Goal: Information Seeking & Learning: Find specific page/section

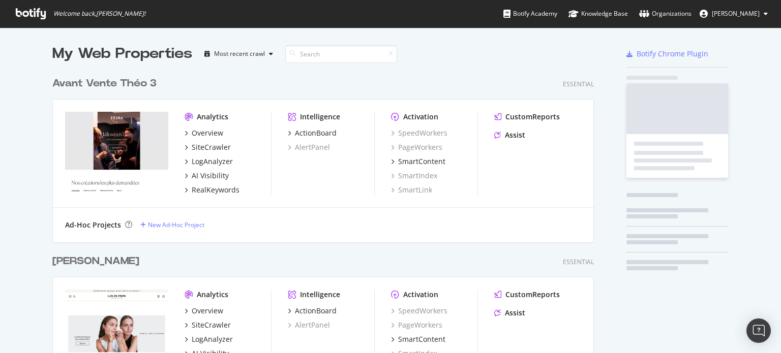
click at [194, 128] on div "Overview" at bounding box center [208, 133] width 32 height 10
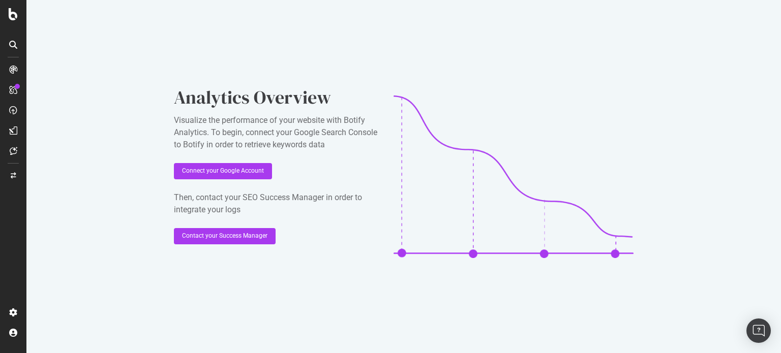
click at [16, 45] on icon at bounding box center [13, 45] width 8 height 8
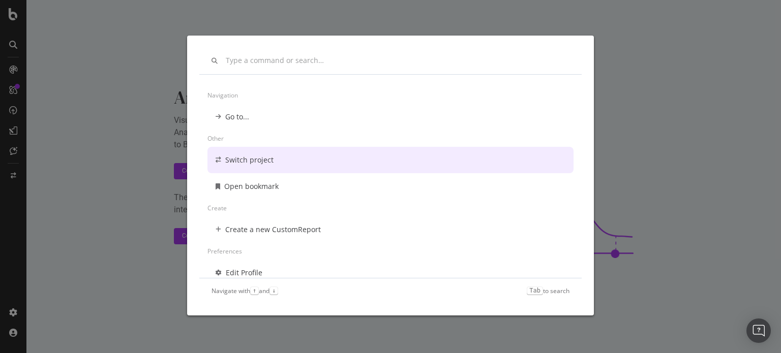
click at [75, 104] on div "Navigation Go to... Other Switch project Open bookmark Create Create a new Cust…" at bounding box center [390, 176] width 781 height 353
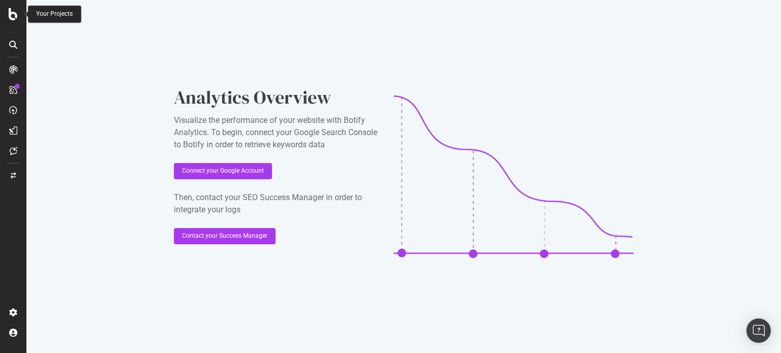
click at [13, 12] on icon at bounding box center [13, 14] width 9 height 12
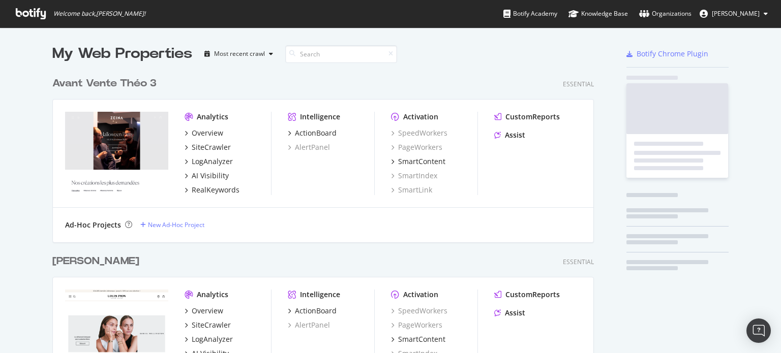
scroll to position [346, 765]
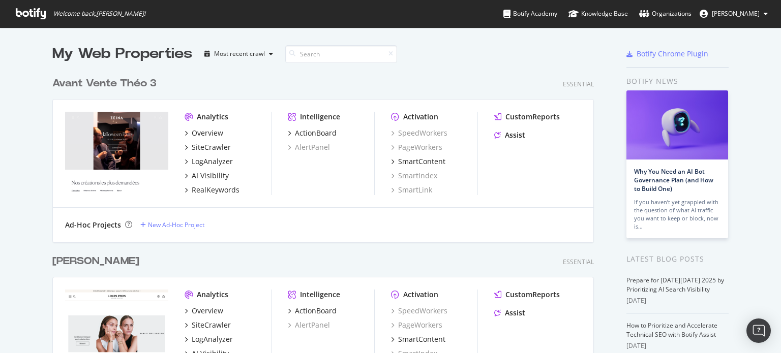
click at [291, 69] on div "Avant Vente Théo 3 Essential Analytics Overview SiteCrawler LogAnalyzer AI Visi…" at bounding box center [326, 153] width 549 height 178
click at [304, 56] on input at bounding box center [341, 54] width 112 height 18
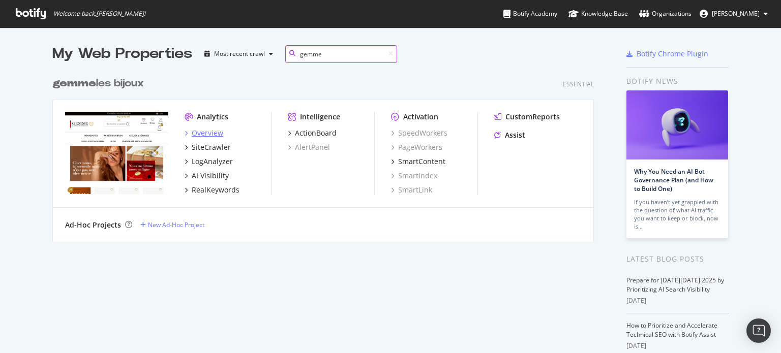
type input "gemme"
click at [205, 134] on div "Overview" at bounding box center [208, 133] width 32 height 10
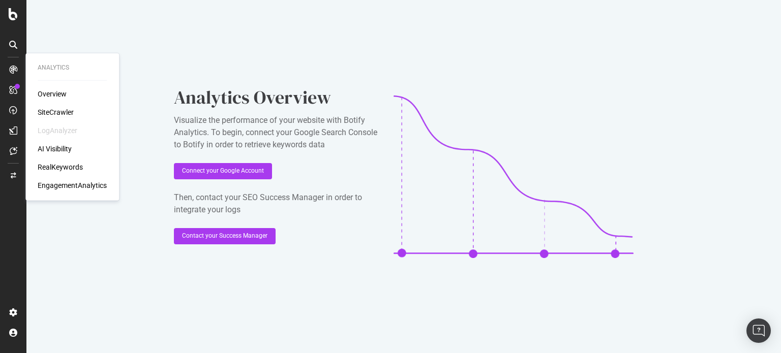
click at [57, 107] on div "SiteCrawler" at bounding box center [56, 112] width 36 height 10
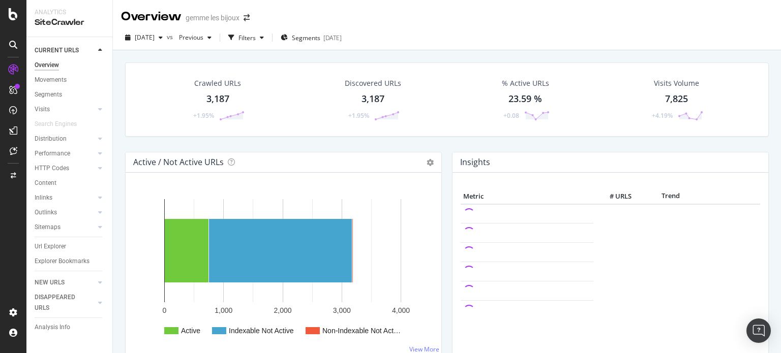
drag, startPoint x: 49, startPoint y: 247, endPoint x: 671, endPoint y: 131, distance: 632.3
click at [49, 247] on div "Url Explorer" at bounding box center [51, 246] width 32 height 11
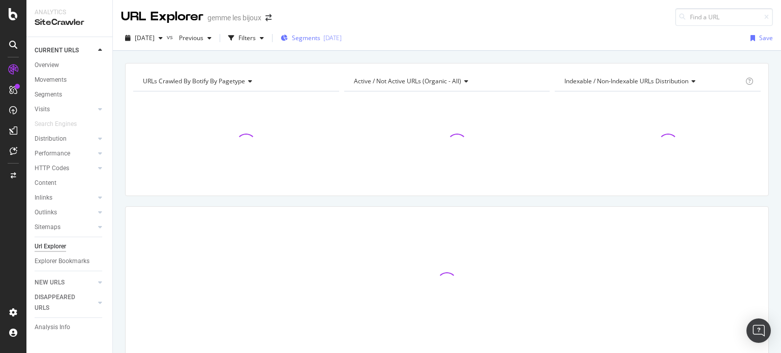
click at [320, 40] on span "Segments" at bounding box center [306, 38] width 28 height 9
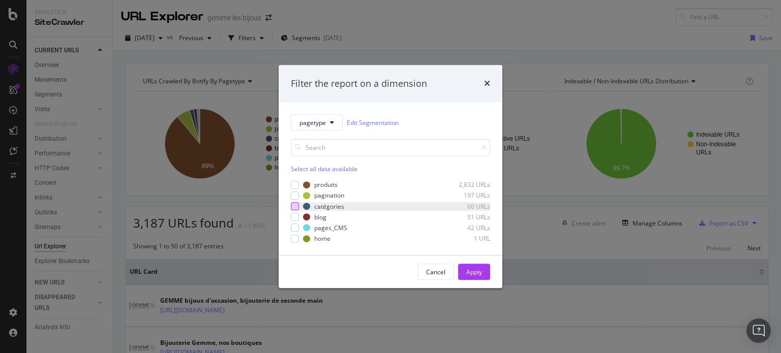
click at [298, 205] on div "modal" at bounding box center [295, 206] width 8 height 8
click at [474, 273] on div "Apply" at bounding box center [474, 272] width 16 height 9
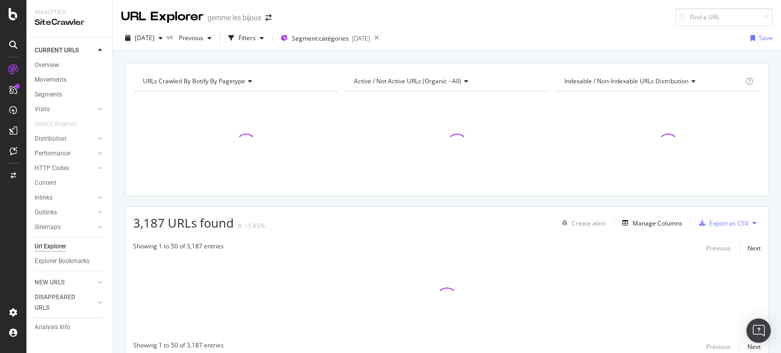
scroll to position [41, 0]
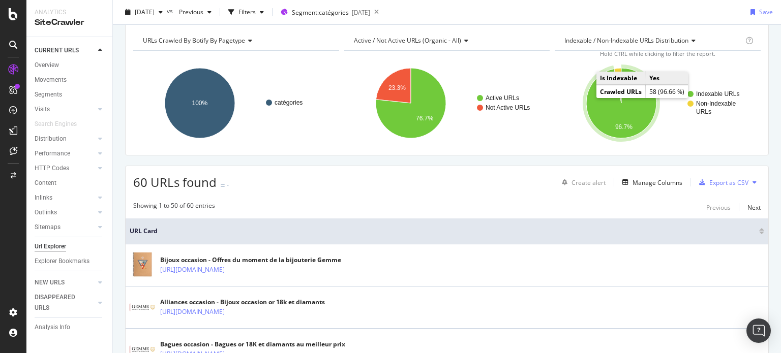
click at [594, 92] on icon "A chart." at bounding box center [621, 103] width 70 height 70
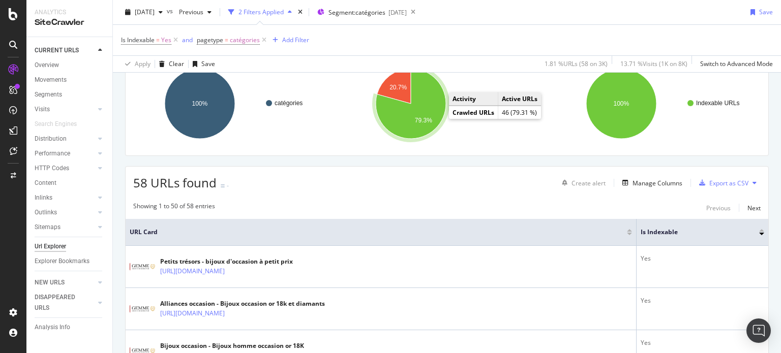
scroll to position [37, 0]
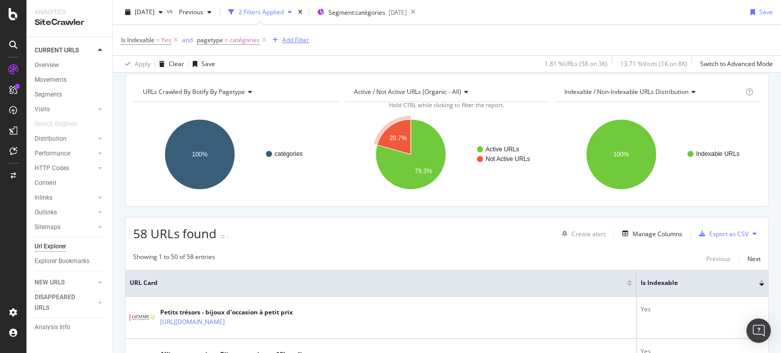
click at [295, 41] on div "Add Filter" at bounding box center [295, 40] width 27 height 9
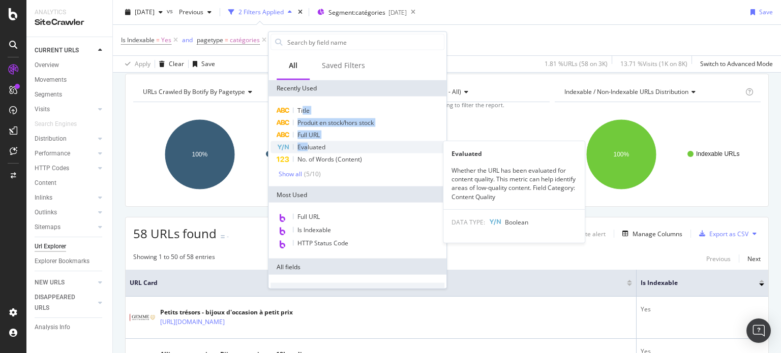
drag, startPoint x: 303, startPoint y: 107, endPoint x: 305, endPoint y: 148, distance: 40.7
click at [305, 148] on div "Title Produit en stock/hors stock Full URL Evaluated Evaluated Whether the URL …" at bounding box center [357, 142] width 174 height 74
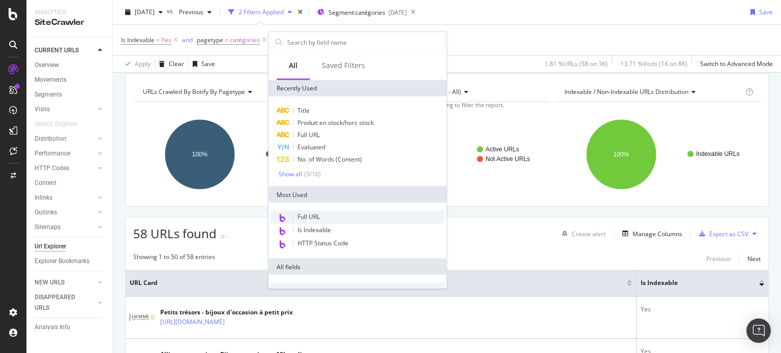
click at [319, 222] on div "Full URL" at bounding box center [357, 217] width 174 height 13
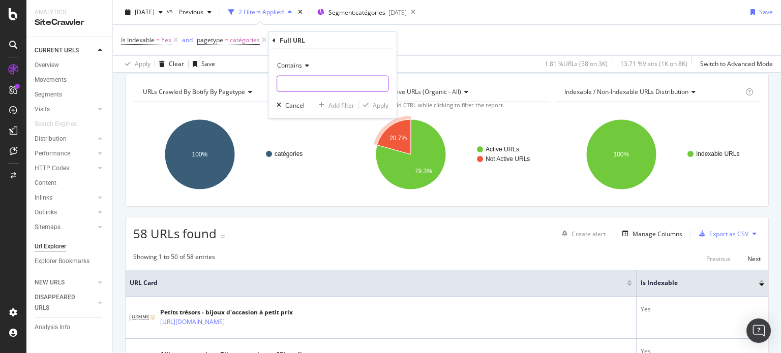
click at [335, 81] on input "text" at bounding box center [332, 84] width 111 height 16
type input "bracelet"
click at [384, 106] on div "Apply" at bounding box center [380, 105] width 16 height 9
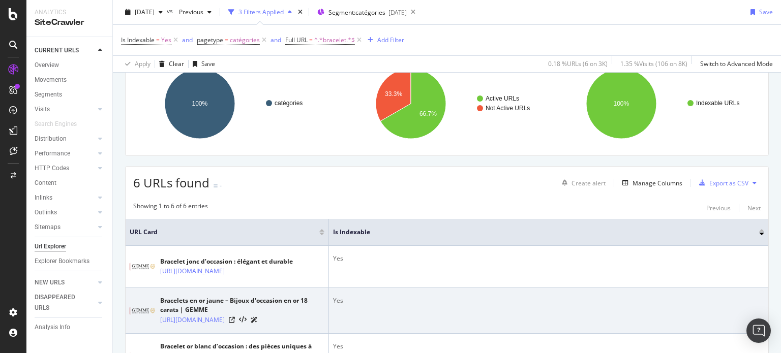
scroll to position [240, 0]
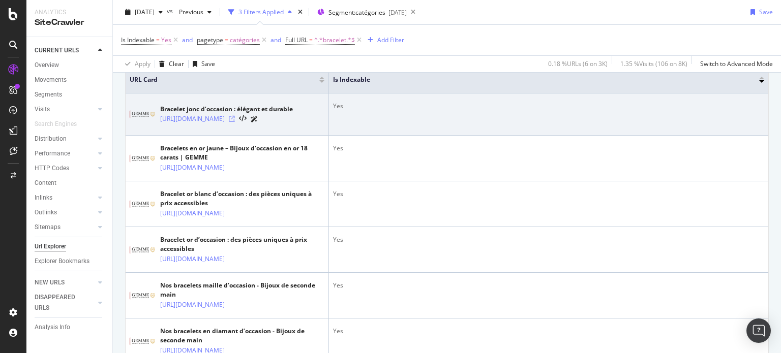
click at [235, 120] on icon at bounding box center [232, 119] width 6 height 6
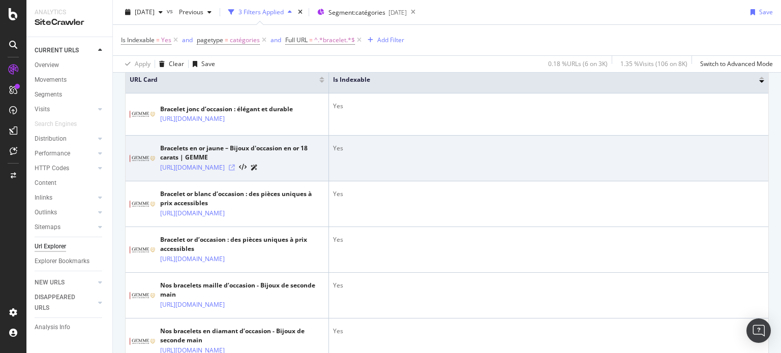
click at [235, 171] on icon at bounding box center [232, 168] width 6 height 6
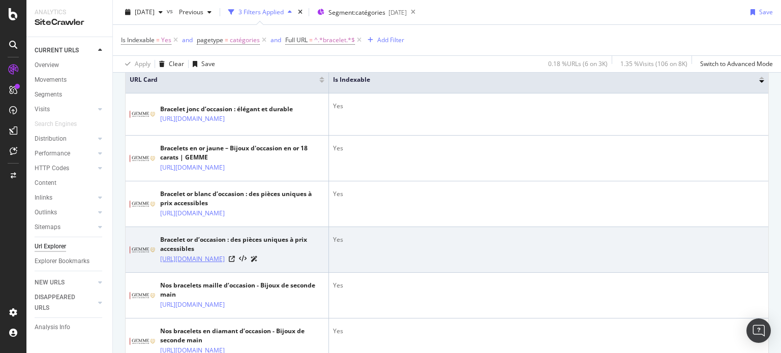
scroll to position [291, 0]
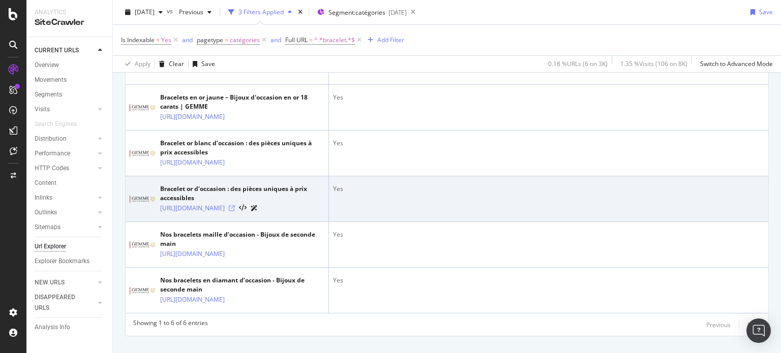
click at [235, 211] on icon at bounding box center [232, 208] width 6 height 6
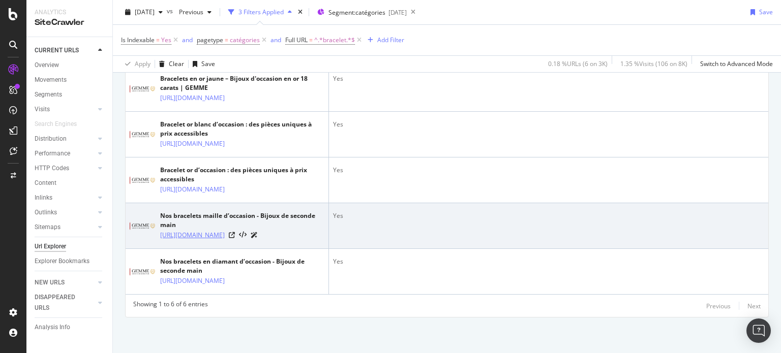
scroll to position [342, 0]
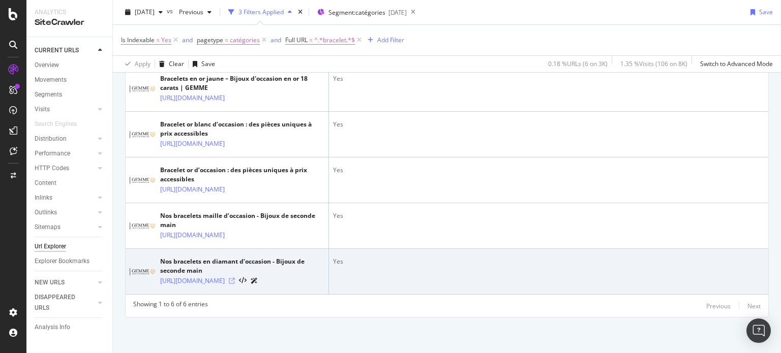
click at [235, 284] on icon at bounding box center [232, 281] width 6 height 6
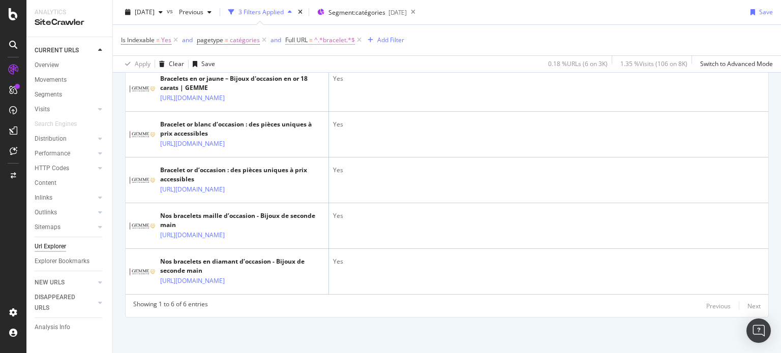
click at [311, 40] on span "=" at bounding box center [311, 40] width 4 height 9
click at [307, 83] on input "bracelet" at bounding box center [342, 82] width 96 height 16
type input "blanc"
click at [390, 106] on div "Apply" at bounding box center [397, 103] width 16 height 9
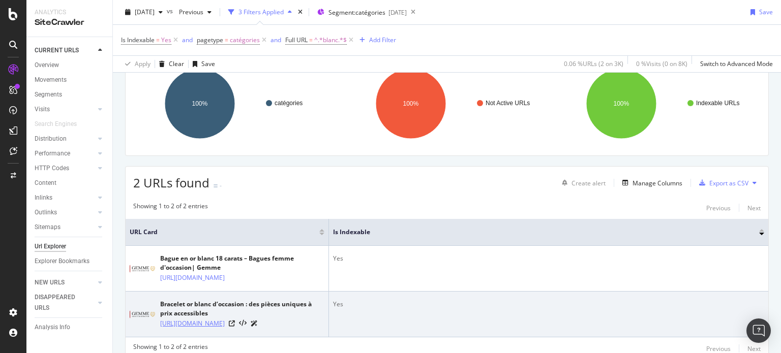
scroll to position [148, 0]
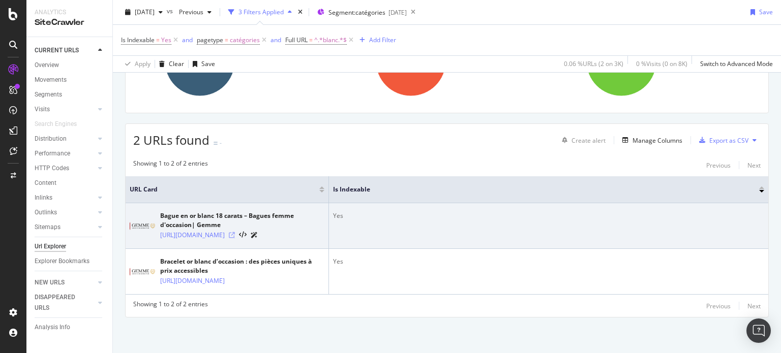
click at [235, 232] on icon at bounding box center [232, 235] width 6 height 6
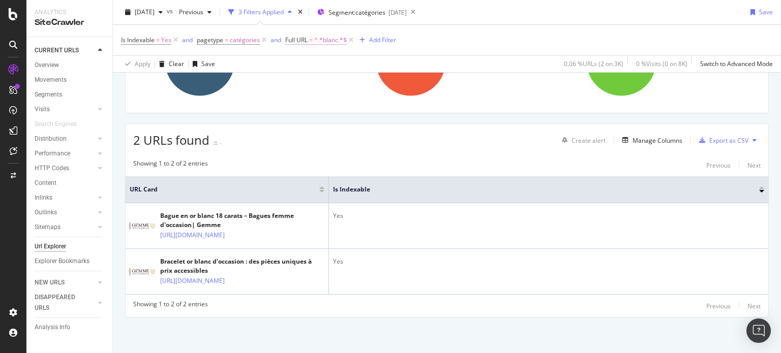
click at [319, 39] on span "^.*blanc.*$" at bounding box center [330, 40] width 33 height 14
click at [325, 85] on input "blanc" at bounding box center [342, 82] width 96 height 16
type input "rose"
click at [401, 105] on div "Apply" at bounding box center [397, 103] width 16 height 9
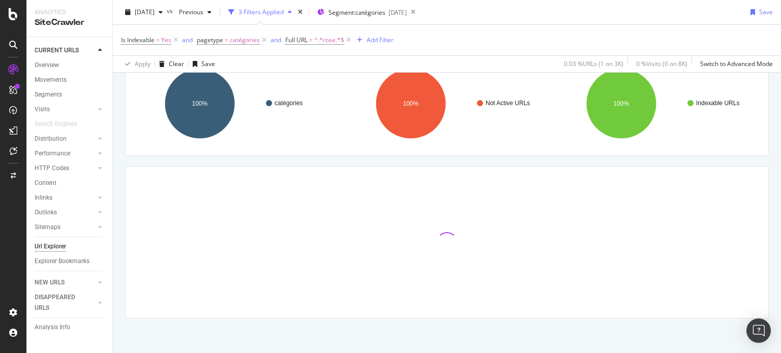
scroll to position [93, 0]
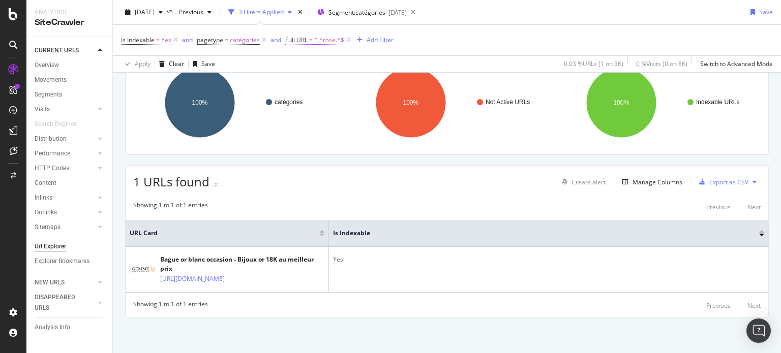
click at [324, 37] on span "^.*rose.*$" at bounding box center [329, 40] width 30 height 14
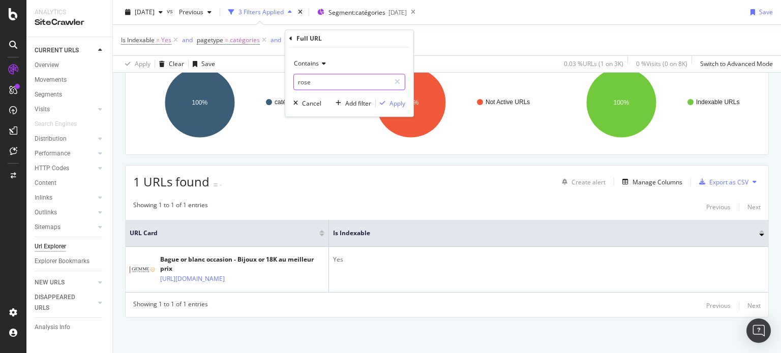
click at [330, 79] on input "rose" at bounding box center [342, 82] width 96 height 16
type input "bague"
click at [400, 108] on div "Contains bague Cancel Add filter Apply" at bounding box center [349, 82] width 128 height 69
click at [398, 103] on div "Apply" at bounding box center [397, 103] width 16 height 9
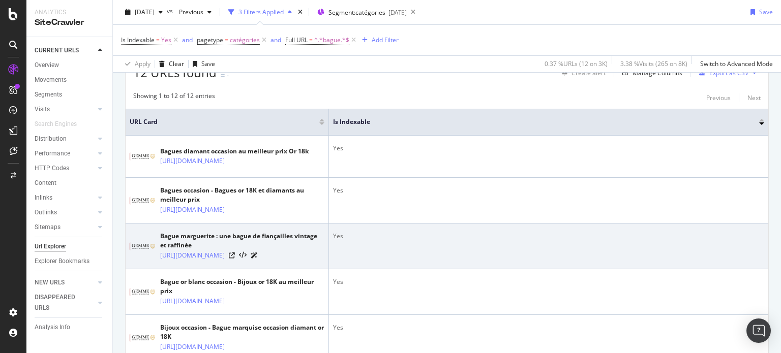
scroll to position [240, 0]
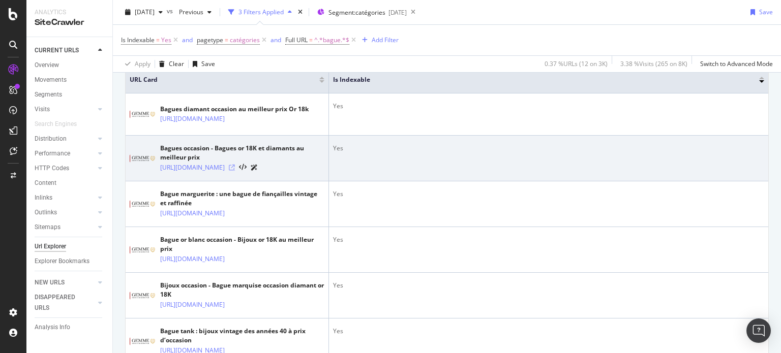
click at [258, 173] on div at bounding box center [243, 167] width 29 height 11
click at [235, 171] on icon at bounding box center [232, 168] width 6 height 6
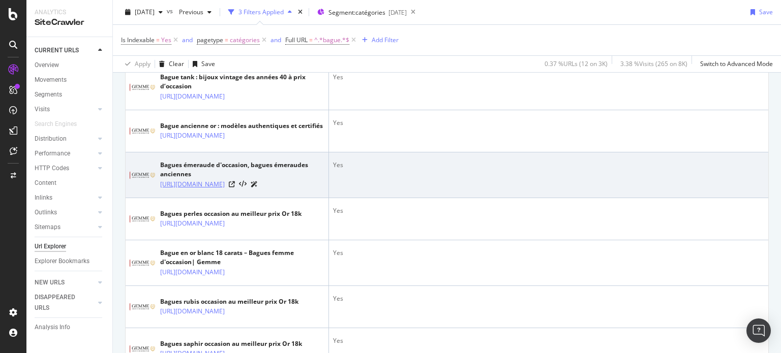
scroll to position [545, 0]
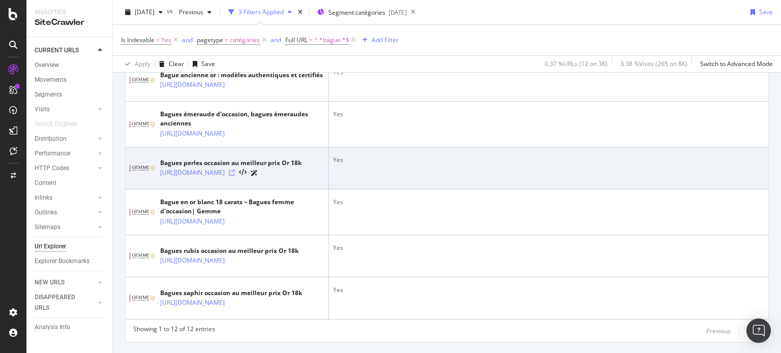
click at [235, 176] on icon at bounding box center [232, 173] width 6 height 6
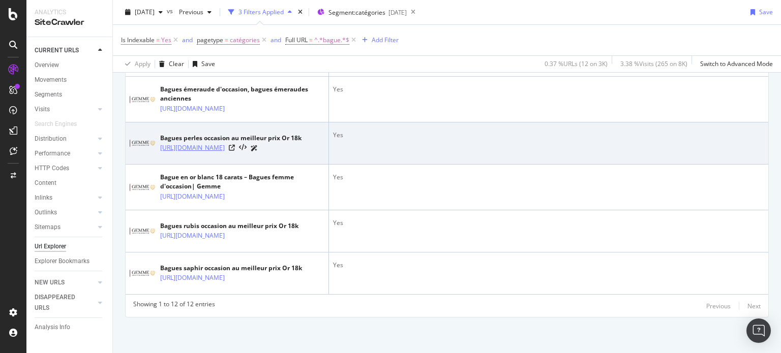
scroll to position [647, 0]
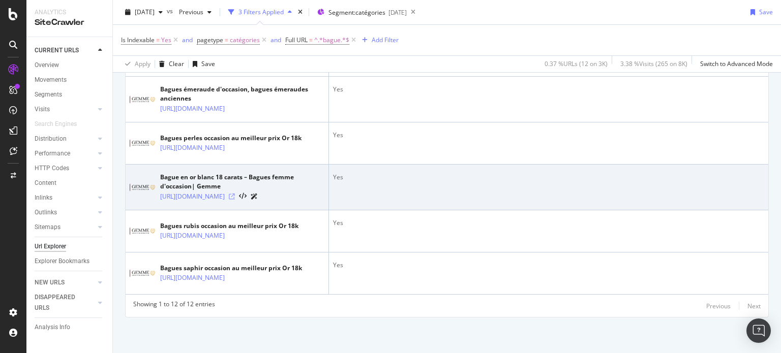
click at [235, 194] on icon at bounding box center [232, 197] width 6 height 6
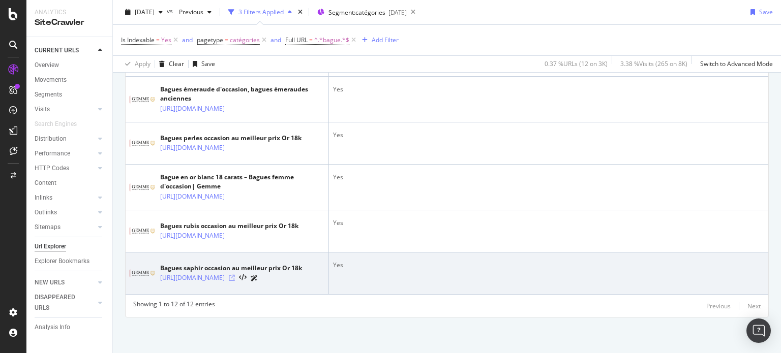
click at [235, 281] on icon at bounding box center [232, 278] width 6 height 6
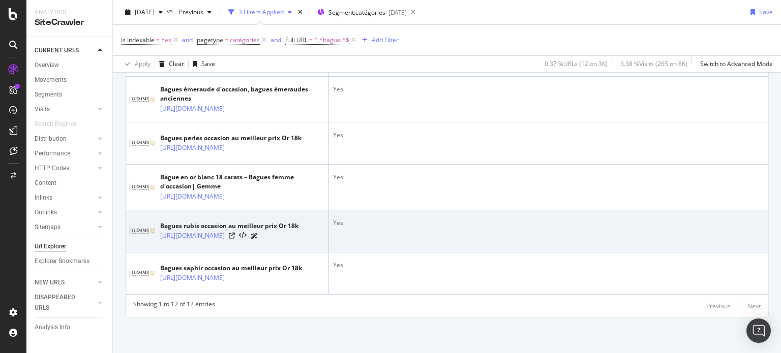
click at [258, 241] on div at bounding box center [243, 236] width 29 height 11
click at [235, 239] on icon at bounding box center [232, 236] width 6 height 6
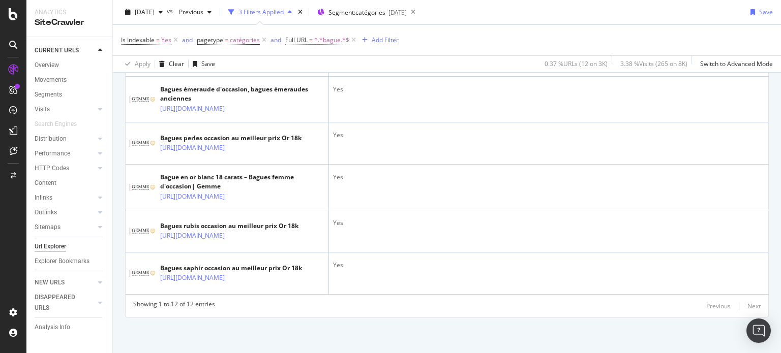
click at [325, 38] on span "^.*bague.*$" at bounding box center [331, 40] width 35 height 14
click at [324, 80] on input "bague" at bounding box center [342, 82] width 96 height 16
type input "perle"
click at [402, 107] on div "Apply" at bounding box center [390, 103] width 29 height 9
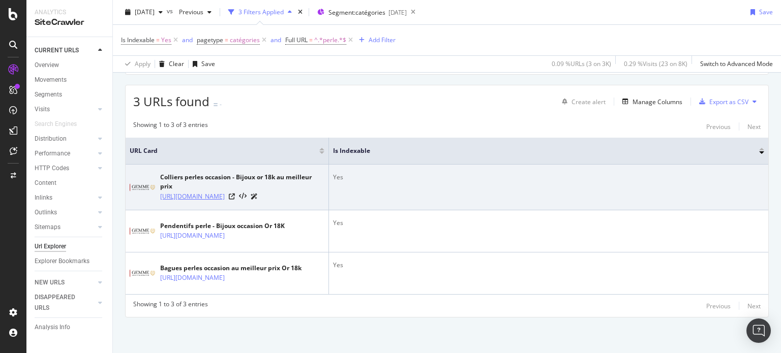
scroll to position [185, 0]
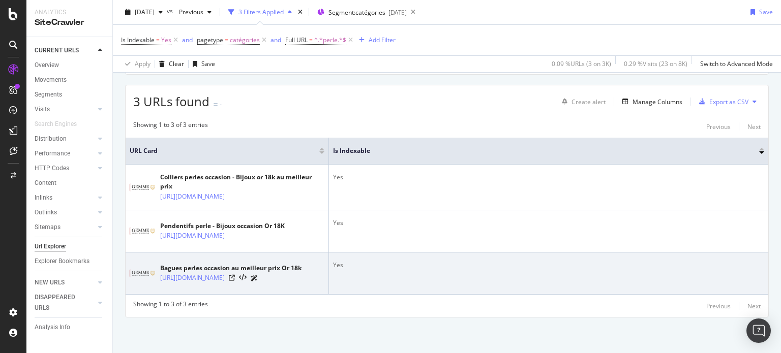
click at [294, 274] on div "[URL][DOMAIN_NAME]" at bounding box center [230, 278] width 141 height 11
click at [235, 275] on icon at bounding box center [232, 278] width 6 height 6
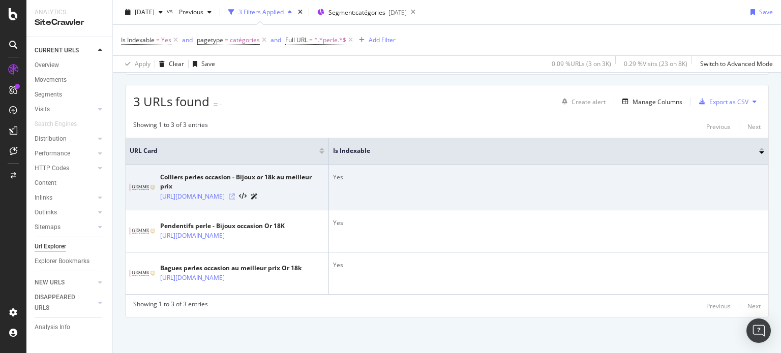
click at [235, 194] on icon at bounding box center [232, 197] width 6 height 6
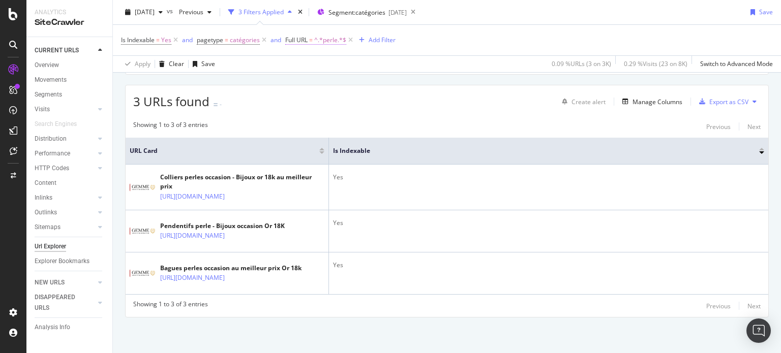
click at [320, 41] on span "^.*perle.*$" at bounding box center [330, 40] width 32 height 14
click at [319, 74] on input "perle" at bounding box center [342, 82] width 96 height 16
type input "jaune"
click at [386, 101] on div "button" at bounding box center [383, 104] width 14 height 6
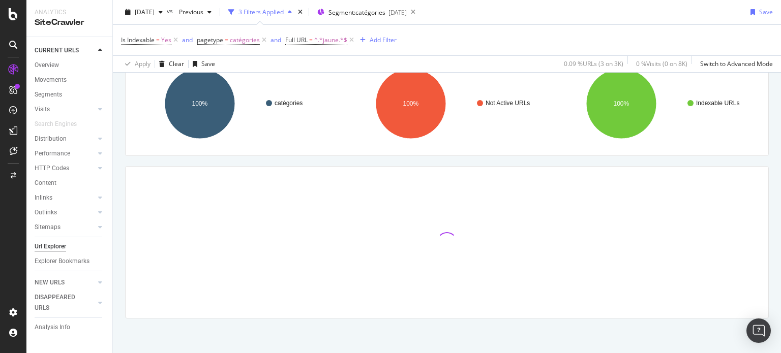
scroll to position [185, 0]
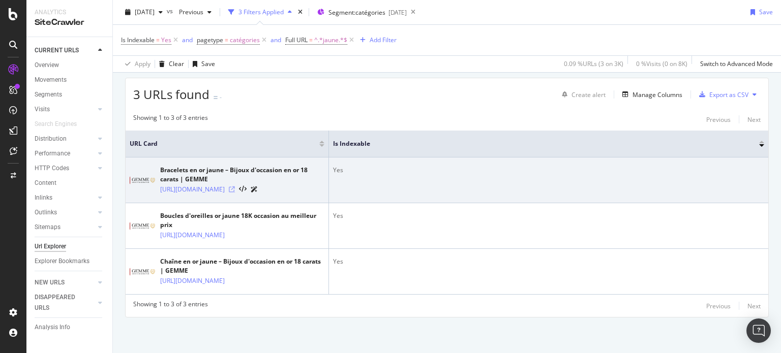
click at [235, 186] on icon at bounding box center [232, 189] width 6 height 6
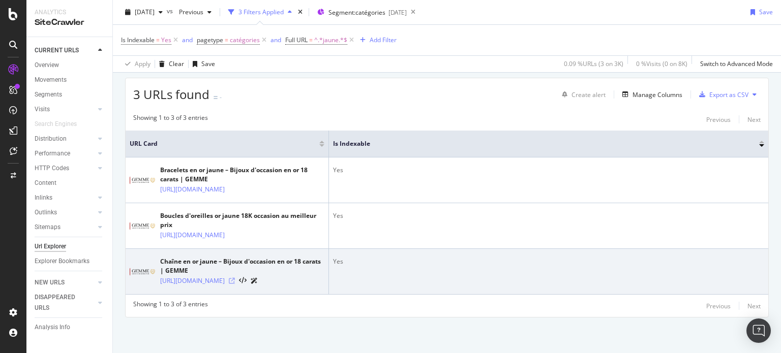
click at [235, 284] on icon at bounding box center [232, 281] width 6 height 6
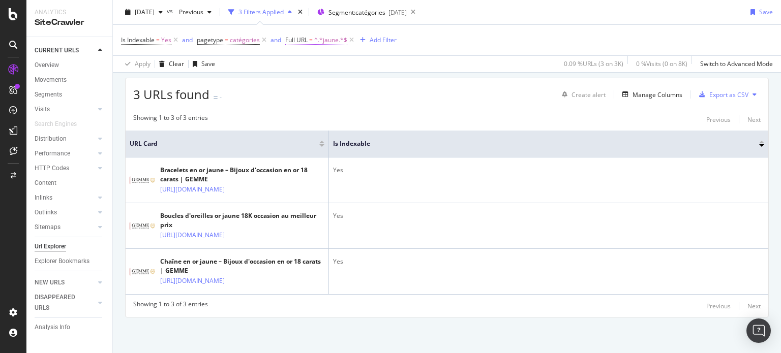
click at [317, 39] on span "^.*jaune.*$" at bounding box center [330, 40] width 33 height 14
click at [316, 76] on input "jaune" at bounding box center [342, 82] width 96 height 16
type input "boucle"
click at [392, 101] on div "Apply" at bounding box center [397, 103] width 16 height 9
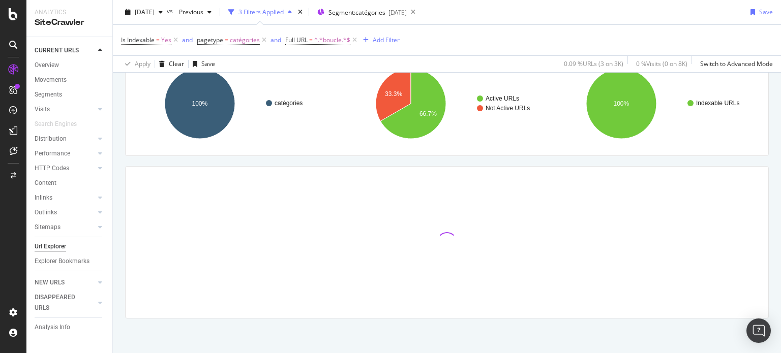
scroll to position [185, 0]
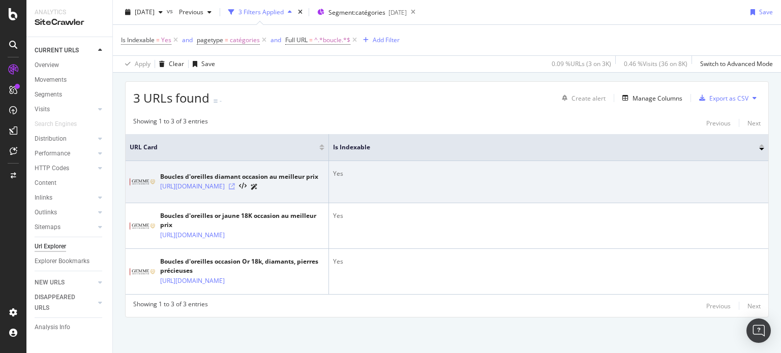
click at [235, 183] on icon at bounding box center [232, 186] width 6 height 6
